Goal: Use online tool/utility

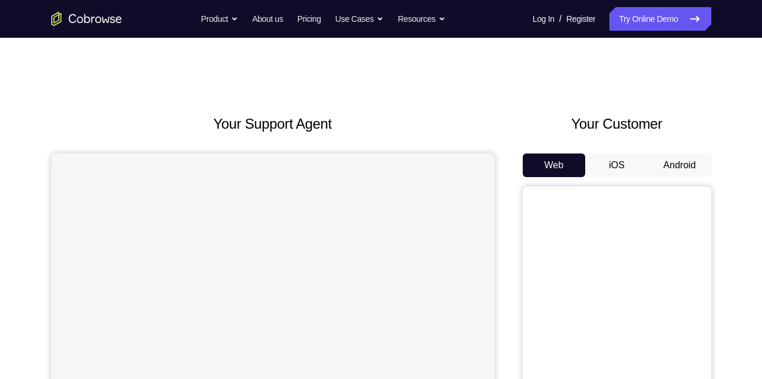
click at [666, 157] on button "Android" at bounding box center [680, 165] width 63 height 24
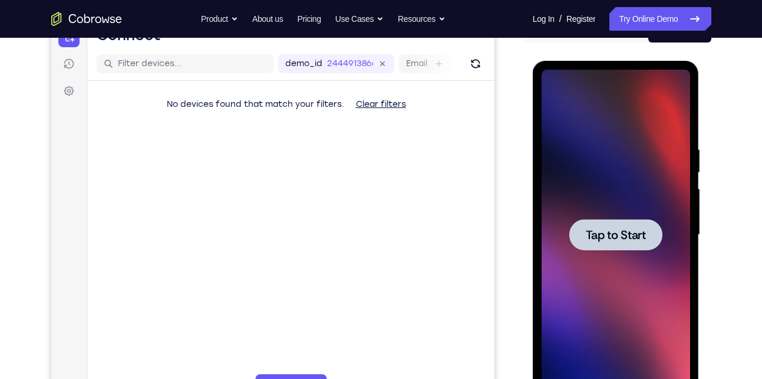
click at [581, 220] on div at bounding box center [616, 234] width 93 height 31
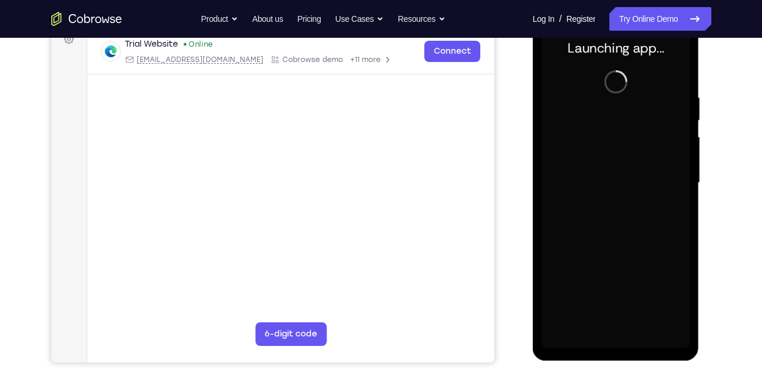
scroll to position [193, 0]
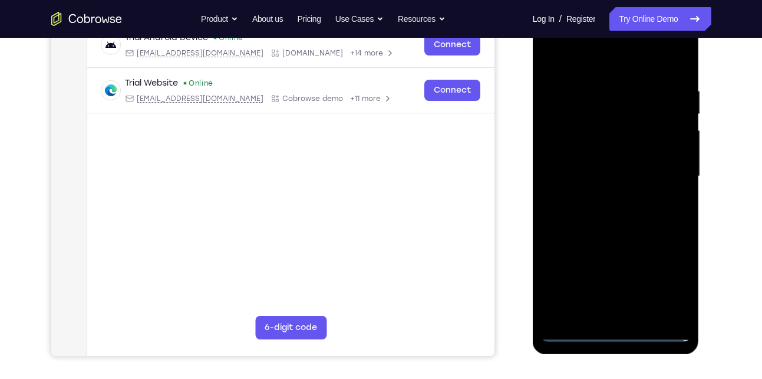
click at [628, 334] on div at bounding box center [616, 176] width 149 height 330
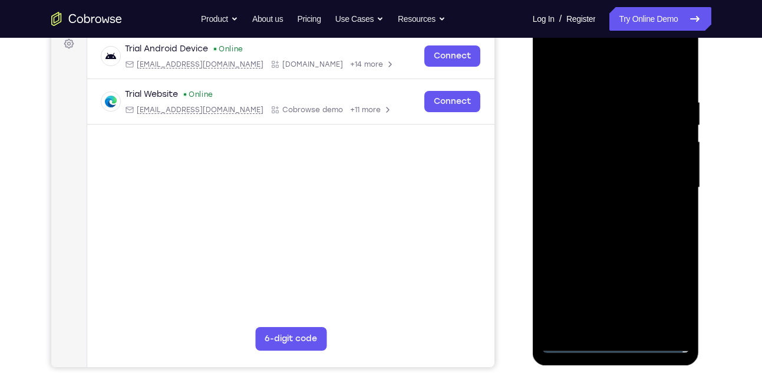
click at [672, 290] on div at bounding box center [616, 187] width 149 height 330
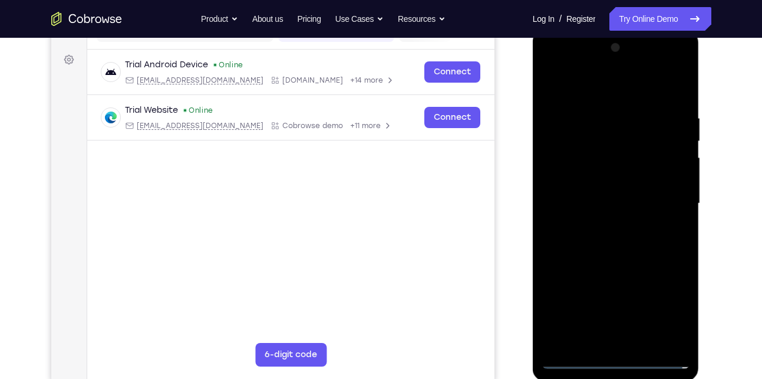
scroll to position [165, 0]
click at [581, 82] on div at bounding box center [616, 204] width 149 height 330
click at [666, 199] on div at bounding box center [616, 204] width 149 height 330
click at [601, 228] on div at bounding box center [616, 204] width 149 height 330
click at [577, 190] on div at bounding box center [616, 204] width 149 height 330
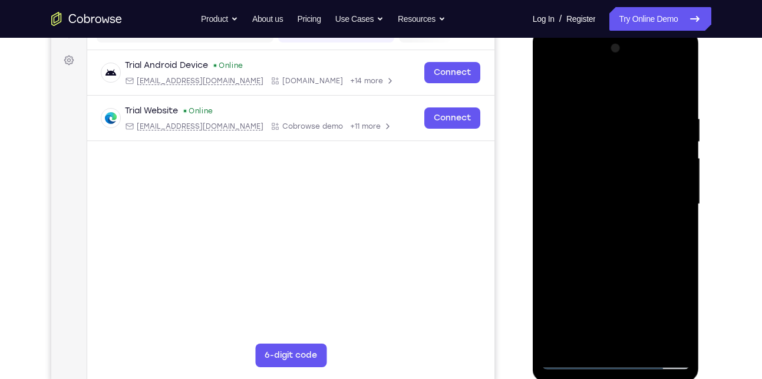
click at [580, 176] on div at bounding box center [616, 204] width 149 height 330
click at [586, 198] on div at bounding box center [616, 204] width 149 height 330
click at [570, 236] on div at bounding box center [616, 204] width 149 height 330
click at [642, 244] on div at bounding box center [616, 204] width 149 height 330
click at [637, 271] on div at bounding box center [616, 204] width 149 height 330
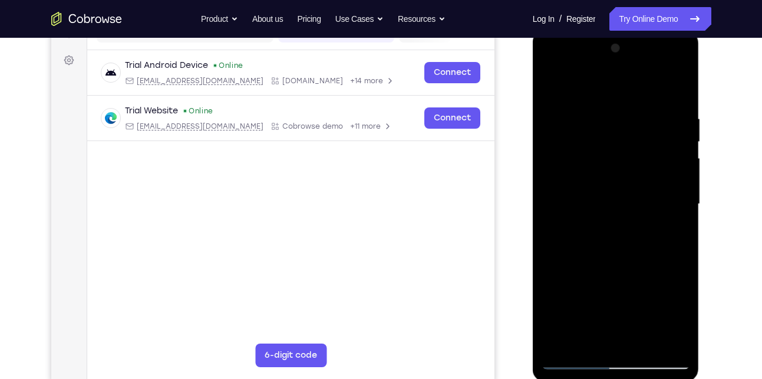
click at [652, 160] on div at bounding box center [616, 204] width 149 height 330
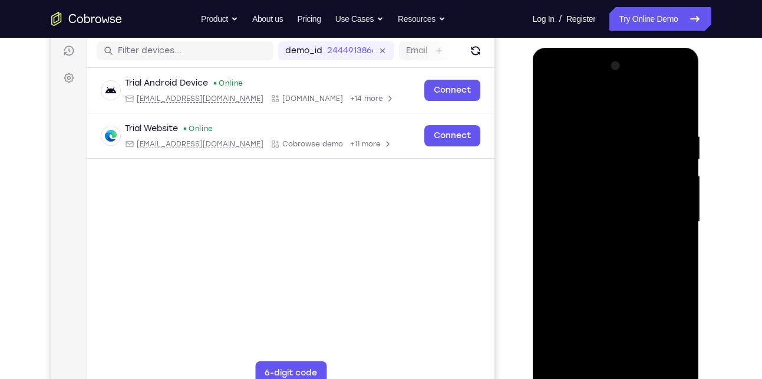
scroll to position [147, 0]
drag, startPoint x: 626, startPoint y: 331, endPoint x: 622, endPoint y: 249, distance: 82.1
click at [622, 249] on div at bounding box center [616, 222] width 149 height 330
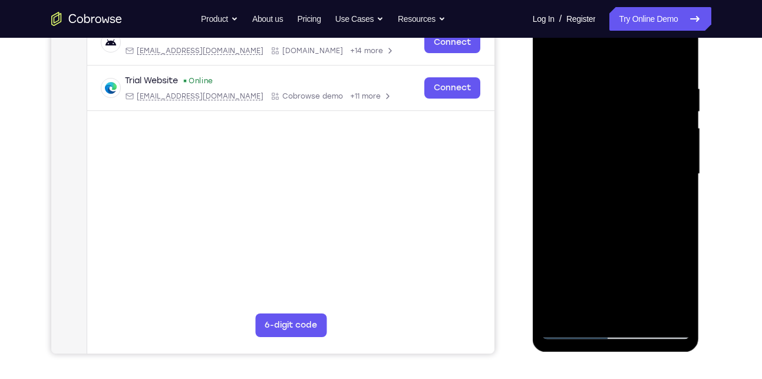
scroll to position [196, 0]
click at [629, 308] on div at bounding box center [616, 173] width 149 height 330
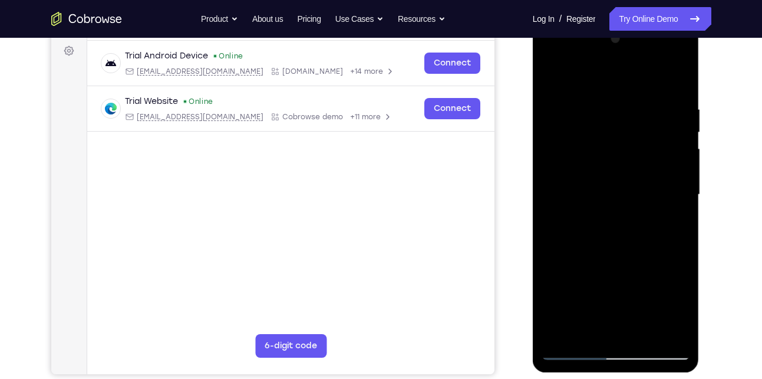
scroll to position [176, 0]
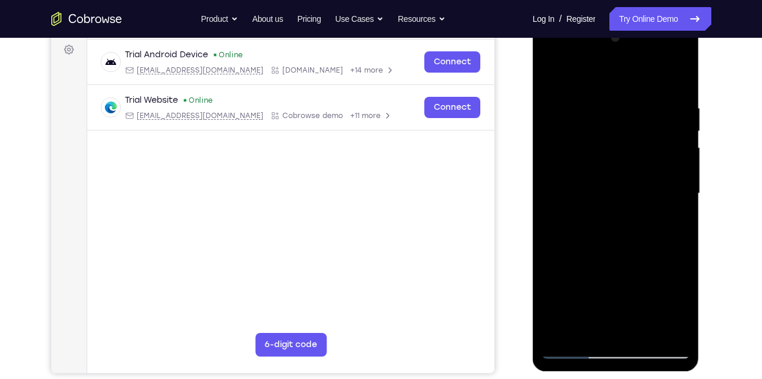
drag, startPoint x: 590, startPoint y: 185, endPoint x: 601, endPoint y: 232, distance: 48.5
click at [601, 232] on div at bounding box center [616, 193] width 149 height 330
drag, startPoint x: 598, startPoint y: 89, endPoint x: 623, endPoint y: 274, distance: 186.2
click at [623, 274] on div at bounding box center [616, 193] width 149 height 330
click at [580, 219] on div at bounding box center [616, 193] width 149 height 330
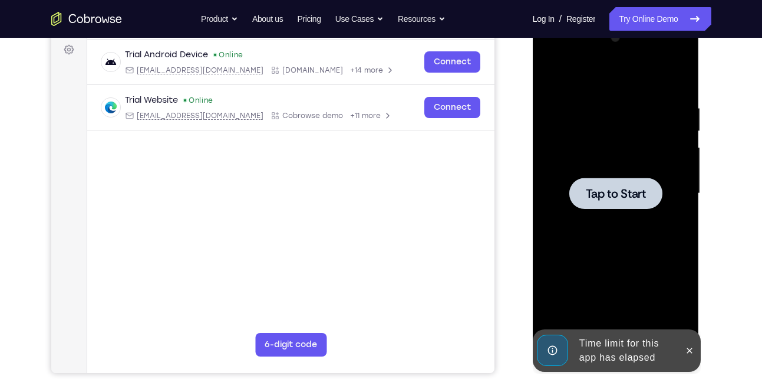
click at [598, 204] on div at bounding box center [616, 193] width 93 height 31
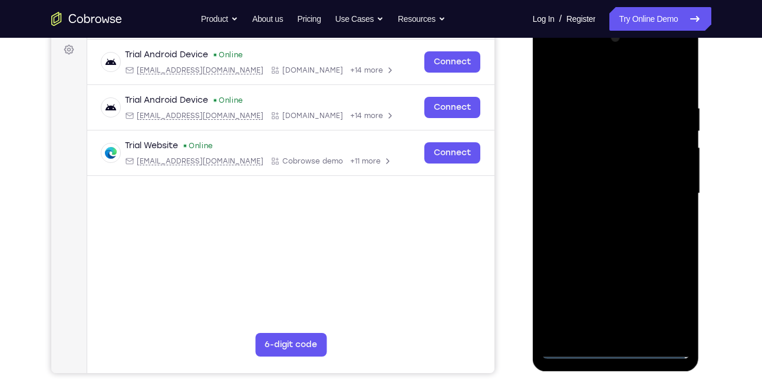
click at [617, 349] on div at bounding box center [616, 193] width 149 height 330
click at [662, 298] on div at bounding box center [616, 193] width 149 height 330
click at [612, 83] on div at bounding box center [616, 193] width 149 height 330
click at [668, 188] on div at bounding box center [616, 193] width 149 height 330
click at [602, 209] on div at bounding box center [616, 193] width 149 height 330
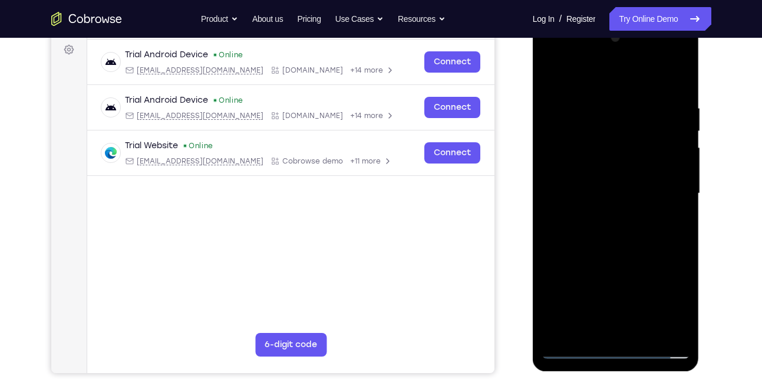
click at [574, 175] on div at bounding box center [616, 193] width 149 height 330
click at [578, 169] on div at bounding box center [616, 193] width 149 height 330
click at [582, 196] on div at bounding box center [616, 193] width 149 height 330
click at [582, 241] on div at bounding box center [616, 193] width 149 height 330
click at [617, 222] on div at bounding box center [616, 193] width 149 height 330
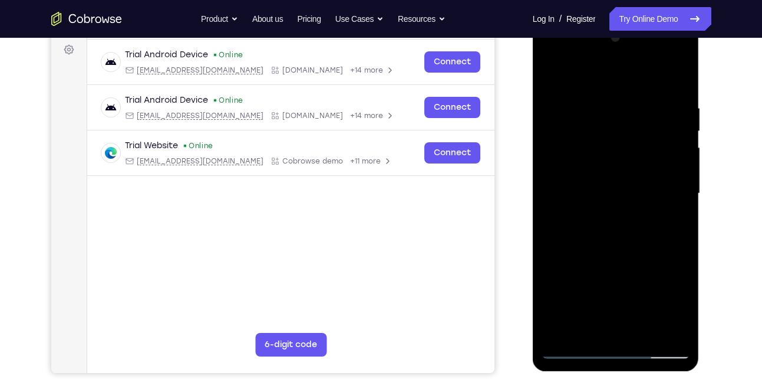
click at [647, 331] on div at bounding box center [616, 193] width 149 height 330
click at [614, 251] on div at bounding box center [616, 193] width 149 height 330
click at [611, 185] on div at bounding box center [616, 193] width 149 height 330
click at [609, 324] on div at bounding box center [616, 193] width 149 height 330
click at [577, 348] on div at bounding box center [616, 193] width 149 height 330
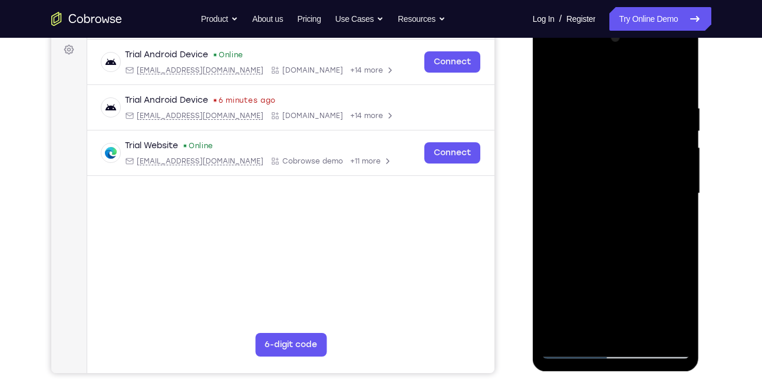
click at [577, 348] on div at bounding box center [616, 193] width 149 height 330
click at [639, 332] on div at bounding box center [616, 193] width 149 height 330
click at [622, 219] on div at bounding box center [616, 193] width 149 height 330
click at [582, 349] on div at bounding box center [616, 193] width 149 height 330
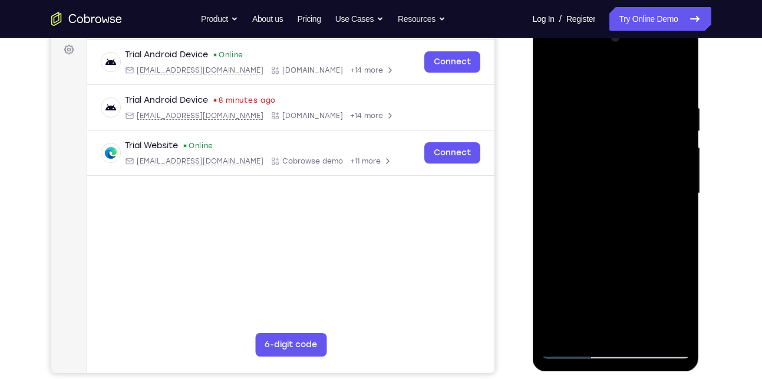
click at [582, 349] on div at bounding box center [616, 193] width 149 height 330
click at [601, 96] on div at bounding box center [616, 193] width 149 height 330
click at [676, 325] on div at bounding box center [616, 193] width 149 height 330
click at [648, 332] on div at bounding box center [616, 193] width 149 height 330
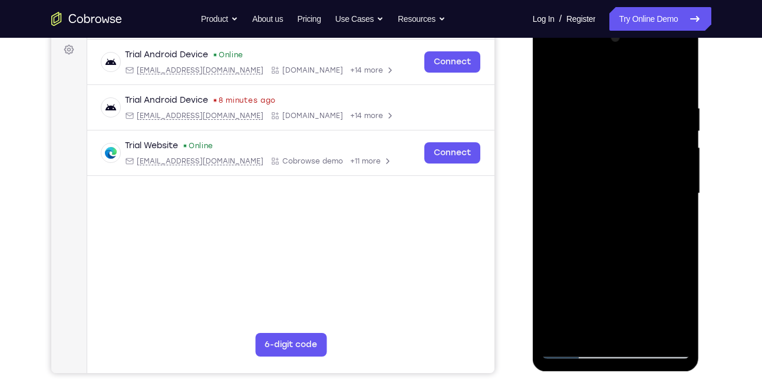
click at [579, 349] on div at bounding box center [616, 193] width 149 height 330
click at [673, 322] on div at bounding box center [616, 193] width 149 height 330
click at [581, 347] on div at bounding box center [616, 193] width 149 height 330
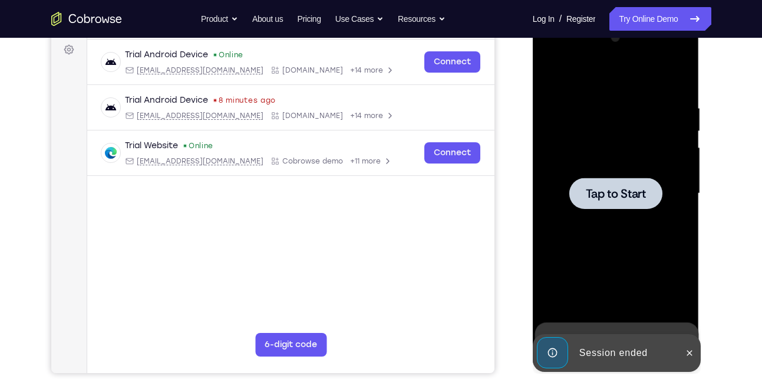
click at [590, 245] on div at bounding box center [616, 193] width 149 height 330
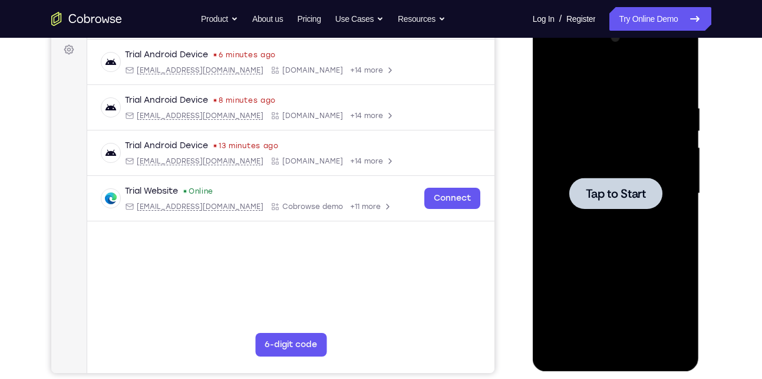
click at [636, 225] on div at bounding box center [616, 193] width 149 height 330
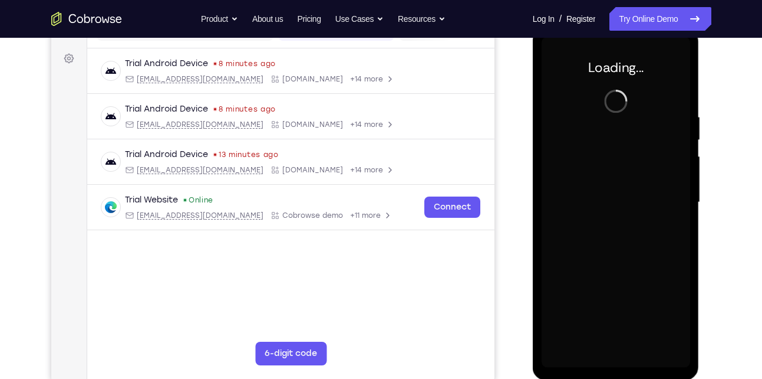
scroll to position [168, 0]
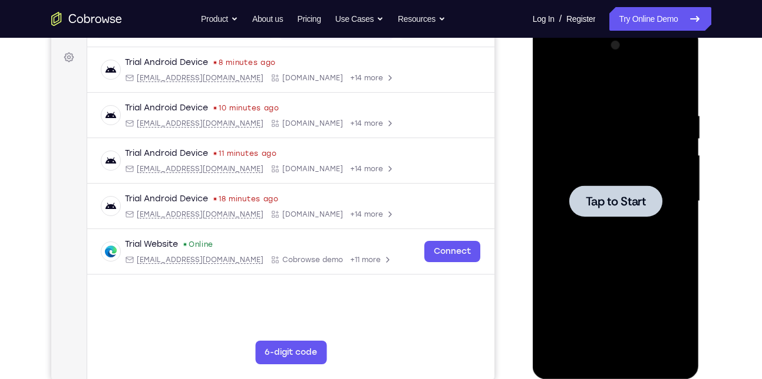
click at [606, 153] on div at bounding box center [616, 201] width 149 height 330
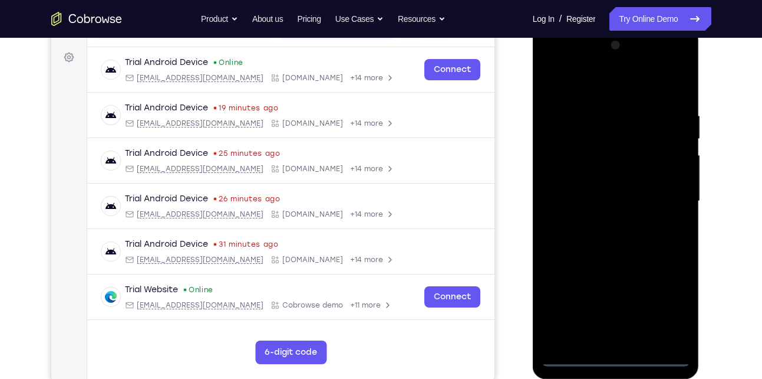
click at [616, 353] on div at bounding box center [616, 201] width 149 height 330
click at [618, 354] on div at bounding box center [616, 201] width 149 height 330
click at [666, 305] on div at bounding box center [616, 201] width 149 height 330
click at [613, 87] on div at bounding box center [616, 201] width 149 height 330
click at [636, 132] on div at bounding box center [616, 201] width 149 height 330
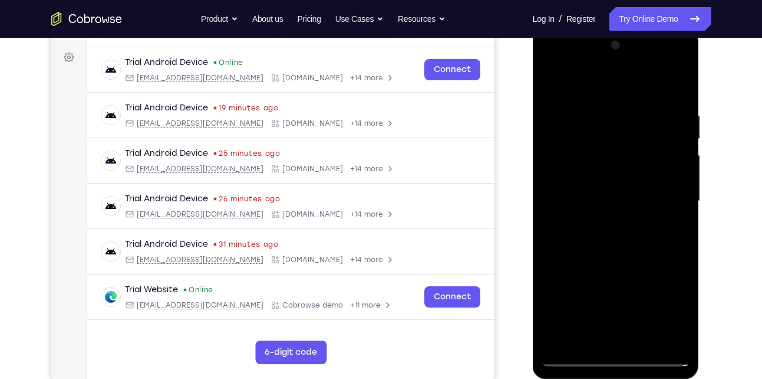
click at [665, 121] on div at bounding box center [616, 201] width 149 height 330
click at [669, 186] on div at bounding box center [616, 201] width 149 height 330
click at [632, 341] on div at bounding box center [616, 201] width 149 height 330
click at [623, 186] on div at bounding box center [616, 201] width 149 height 330
click at [614, 173] on div at bounding box center [616, 201] width 149 height 330
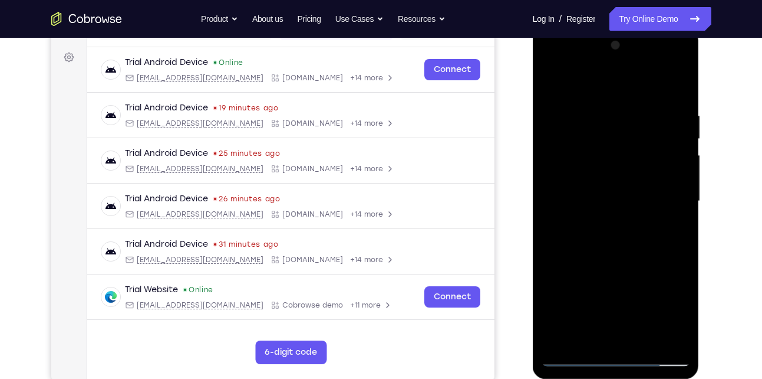
click at [610, 199] on div at bounding box center [616, 201] width 149 height 330
click at [612, 227] on div at bounding box center [616, 201] width 149 height 330
click at [644, 341] on div at bounding box center [616, 201] width 149 height 330
click at [621, 258] on div at bounding box center [616, 201] width 149 height 330
click at [578, 362] on div at bounding box center [616, 201] width 149 height 330
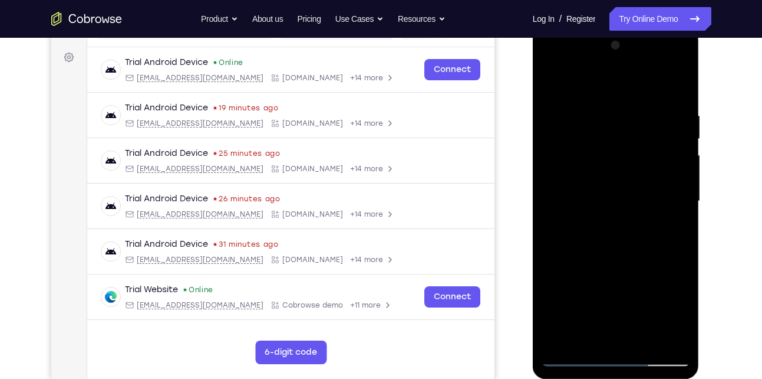
click at [669, 336] on div at bounding box center [616, 201] width 149 height 330
click at [554, 223] on div at bounding box center [616, 201] width 149 height 330
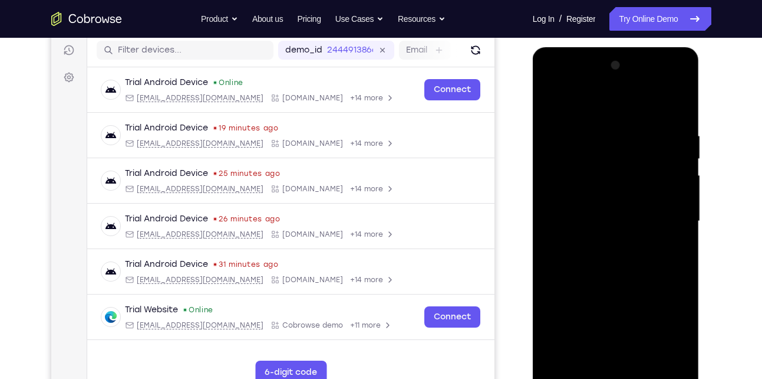
scroll to position [147, 0]
drag, startPoint x: 561, startPoint y: 78, endPoint x: 697, endPoint y: 51, distance: 138.9
click at [697, 51] on div at bounding box center [616, 223] width 167 height 351
click at [677, 171] on div at bounding box center [616, 222] width 149 height 330
click at [555, 208] on div at bounding box center [616, 222] width 149 height 330
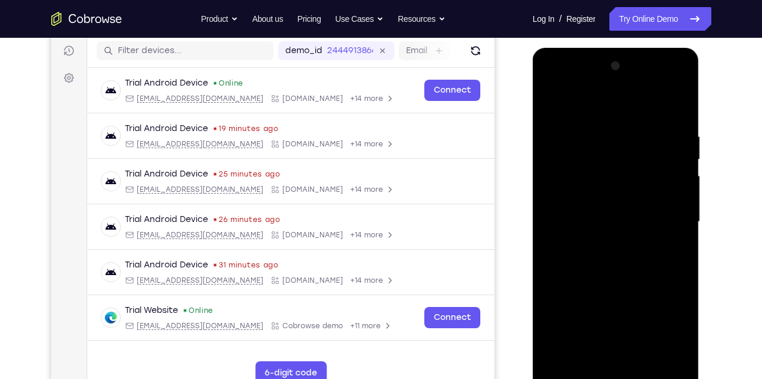
click at [681, 192] on div at bounding box center [616, 222] width 149 height 330
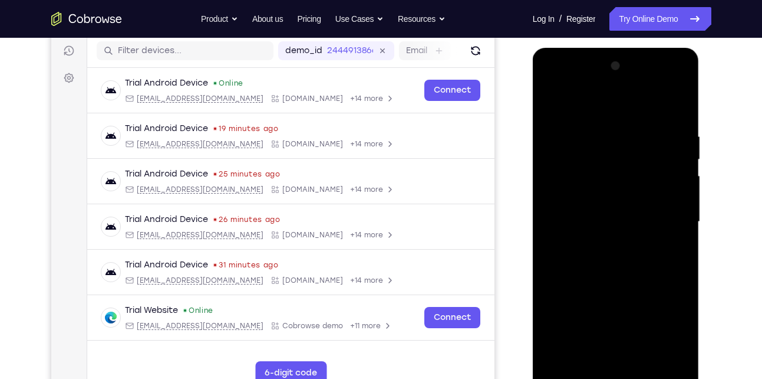
click at [681, 192] on div at bounding box center [616, 222] width 149 height 330
click at [547, 202] on div at bounding box center [616, 222] width 149 height 330
click at [672, 206] on div at bounding box center [616, 222] width 149 height 330
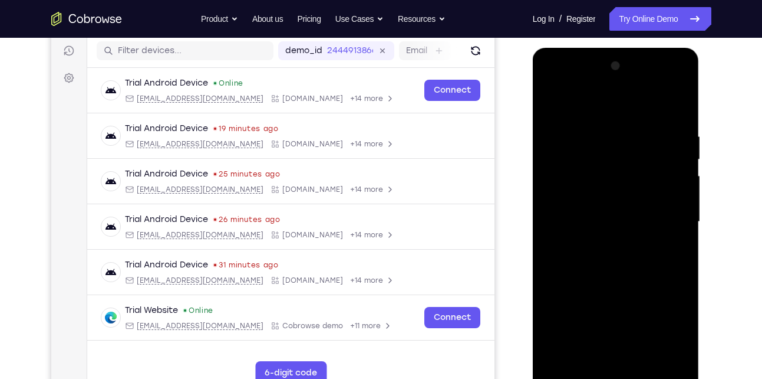
click at [672, 206] on div at bounding box center [616, 222] width 149 height 330
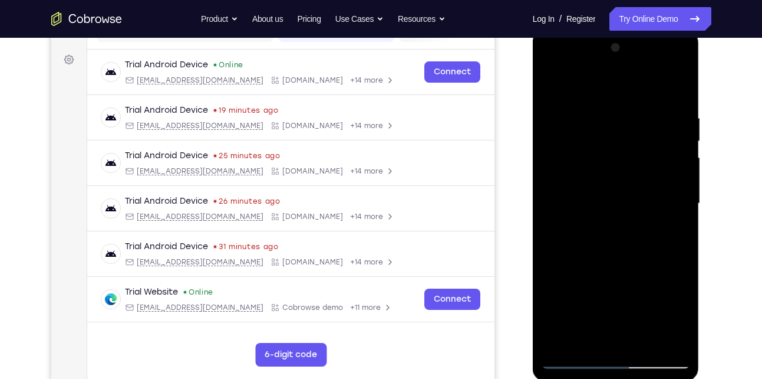
click at [672, 206] on div at bounding box center [616, 203] width 149 height 330
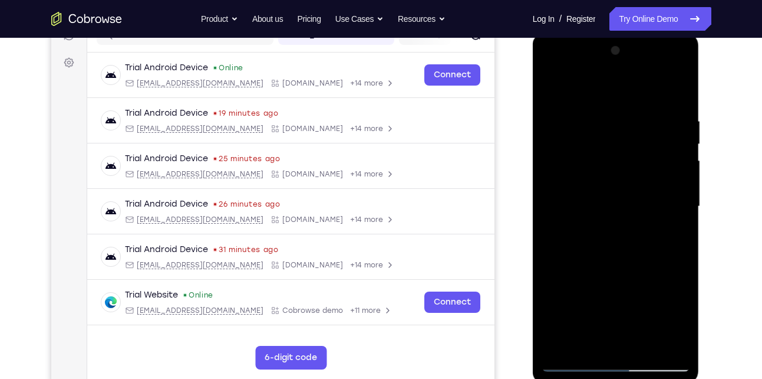
scroll to position [162, 0]
click at [672, 206] on div at bounding box center [616, 207] width 149 height 330
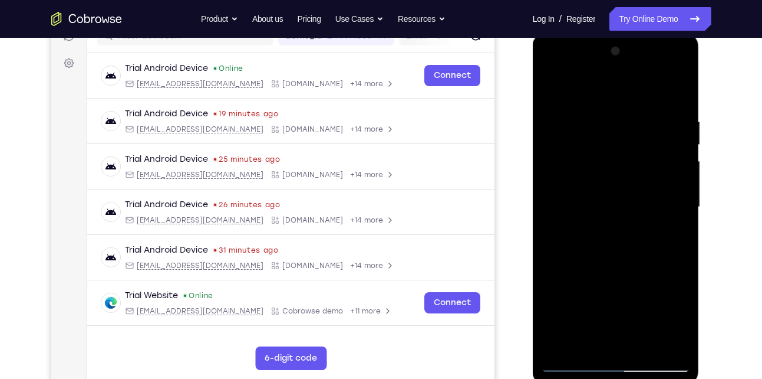
click at [672, 206] on div at bounding box center [616, 207] width 149 height 330
click at [545, 207] on div at bounding box center [616, 207] width 149 height 330
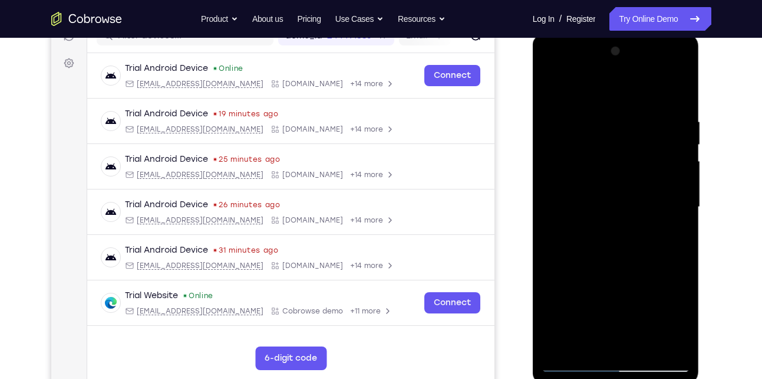
click at [680, 179] on div at bounding box center [616, 207] width 149 height 330
click at [548, 193] on div at bounding box center [616, 207] width 149 height 330
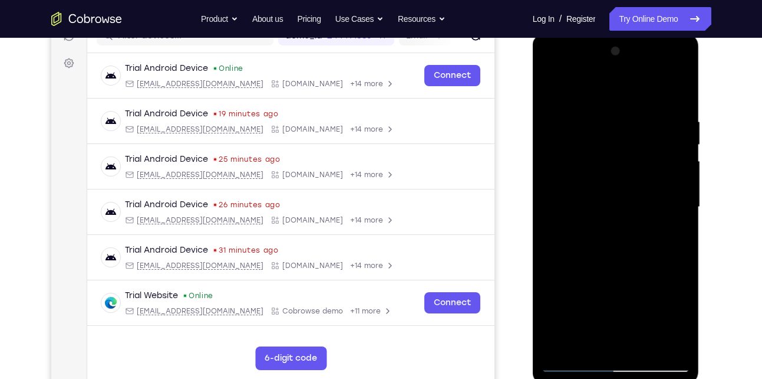
click at [676, 199] on div at bounding box center [616, 207] width 149 height 330
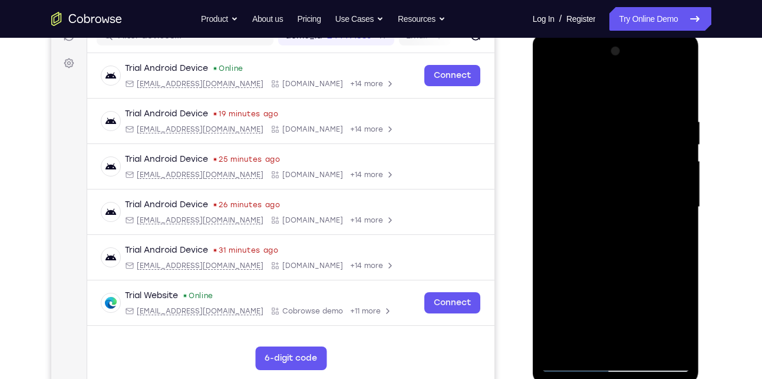
click at [680, 60] on div at bounding box center [616, 207] width 149 height 330
click at [643, 344] on div at bounding box center [616, 207] width 149 height 330
click at [606, 192] on div at bounding box center [616, 207] width 149 height 330
click at [571, 360] on div at bounding box center [616, 207] width 149 height 330
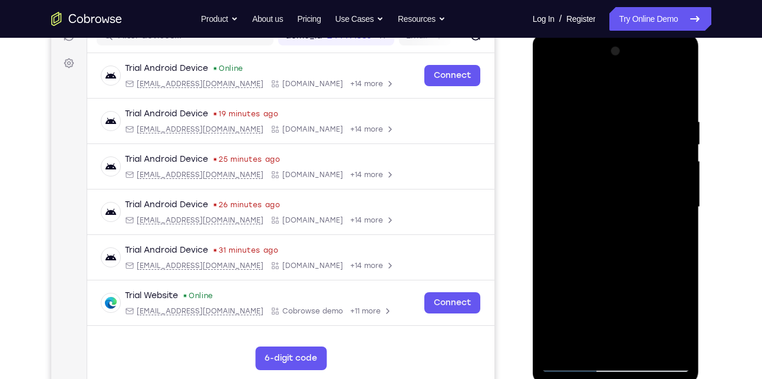
click at [573, 361] on div at bounding box center [616, 207] width 149 height 330
click at [563, 347] on div at bounding box center [616, 207] width 149 height 330
click at [594, 109] on div at bounding box center [616, 207] width 149 height 330
click at [676, 338] on div at bounding box center [616, 207] width 149 height 330
click at [678, 231] on div at bounding box center [616, 207] width 149 height 330
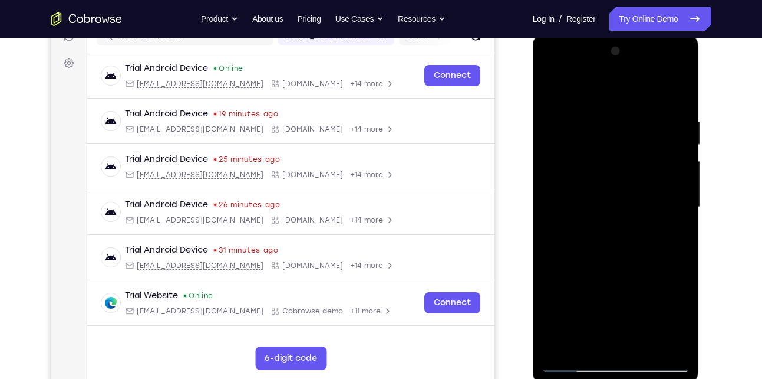
click at [678, 231] on div at bounding box center [616, 207] width 149 height 330
click at [663, 339] on div at bounding box center [616, 207] width 149 height 330
click at [675, 274] on div at bounding box center [616, 207] width 149 height 330
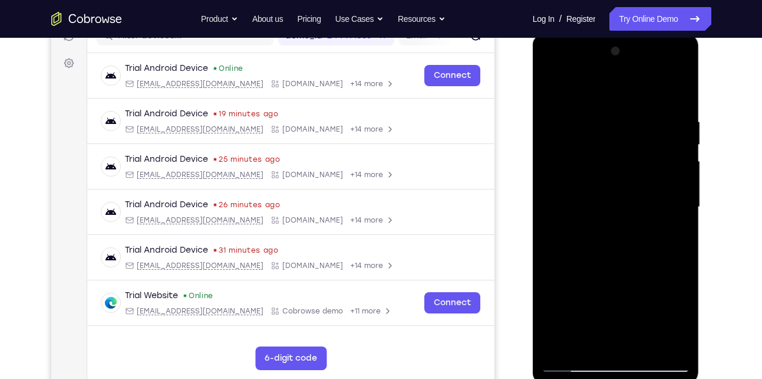
click at [675, 274] on div at bounding box center [616, 207] width 149 height 330
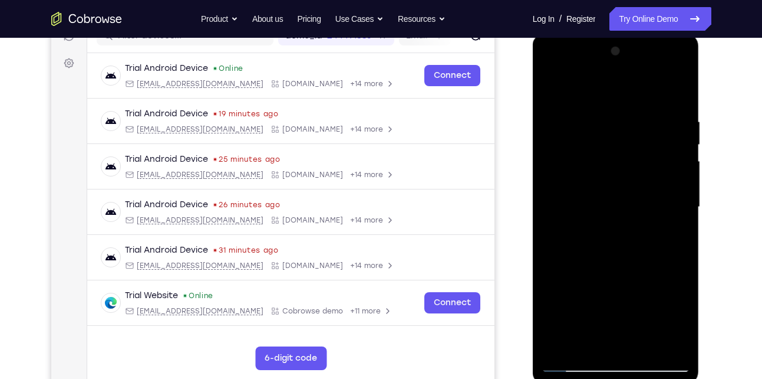
click at [675, 274] on div at bounding box center [616, 207] width 149 height 330
click at [662, 340] on div at bounding box center [616, 207] width 149 height 330
click at [677, 258] on div at bounding box center [616, 207] width 149 height 330
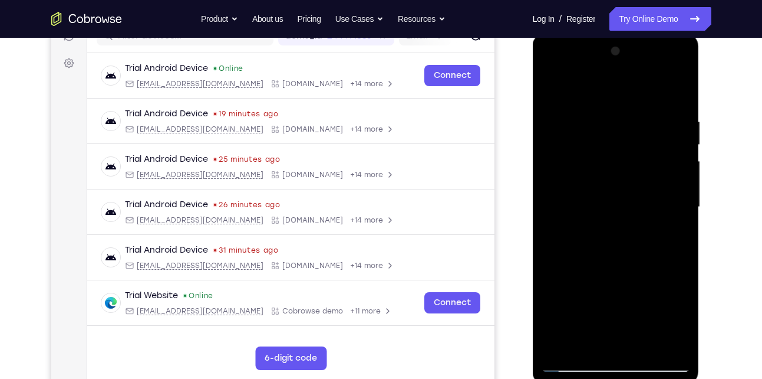
click at [677, 258] on div at bounding box center [616, 207] width 149 height 330
click at [677, 239] on div at bounding box center [616, 207] width 149 height 330
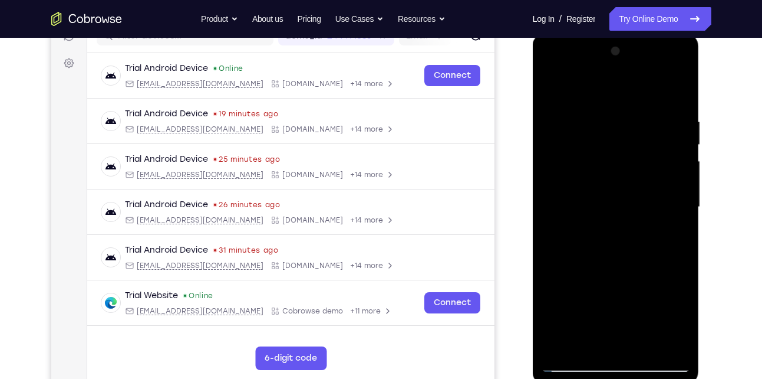
click at [677, 239] on div at bounding box center [616, 207] width 149 height 330
